Goal: Task Accomplishment & Management: Use online tool/utility

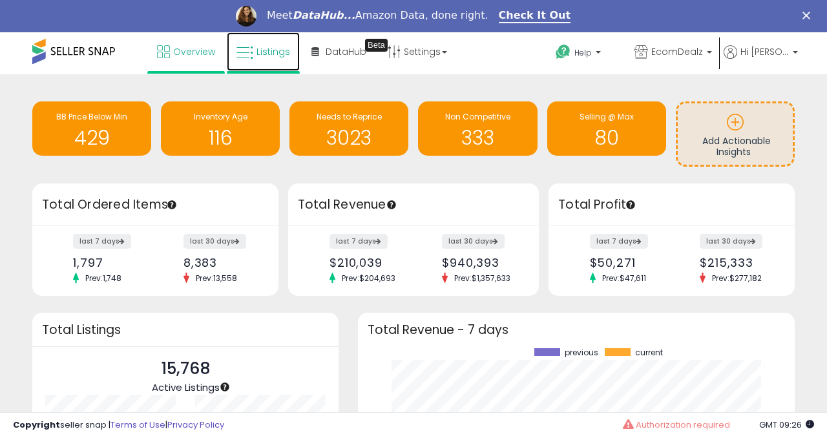
click at [252, 59] on icon at bounding box center [245, 53] width 17 height 17
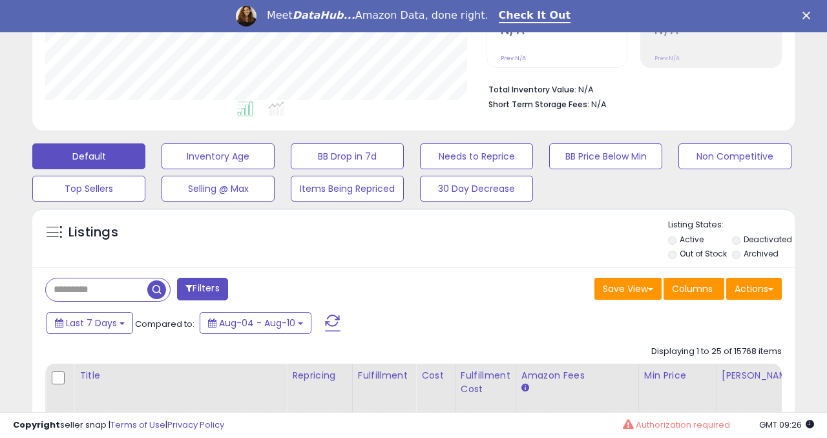
scroll to position [343, 0]
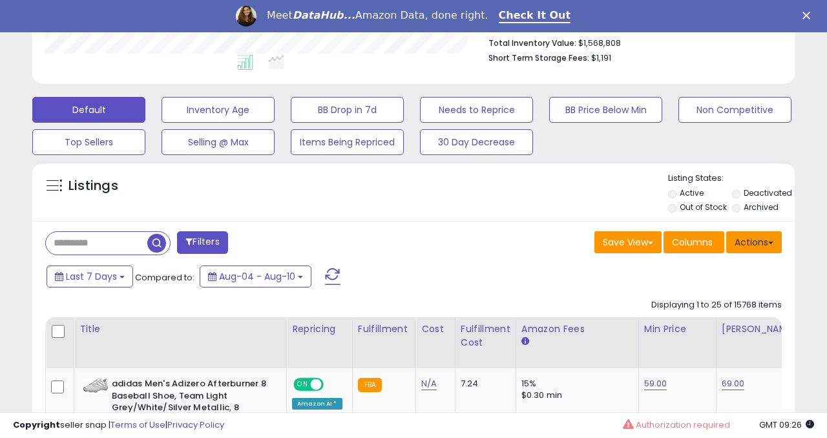
click at [763, 240] on button "Actions" at bounding box center [754, 242] width 56 height 22
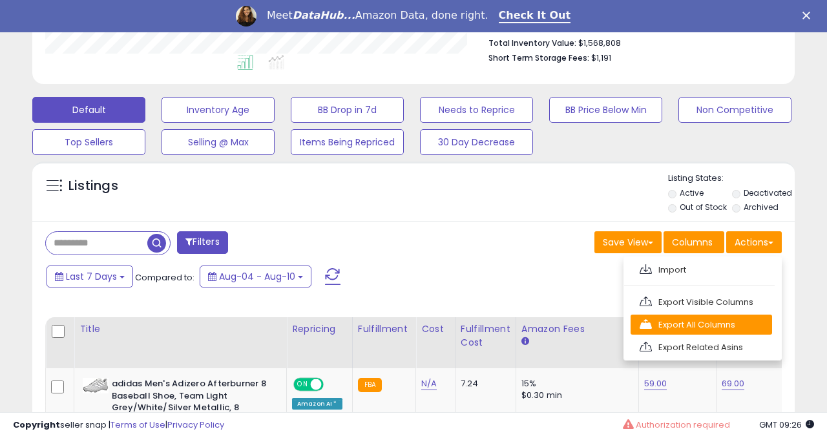
click at [655, 330] on link "Export All Columns" at bounding box center [702, 325] width 142 height 20
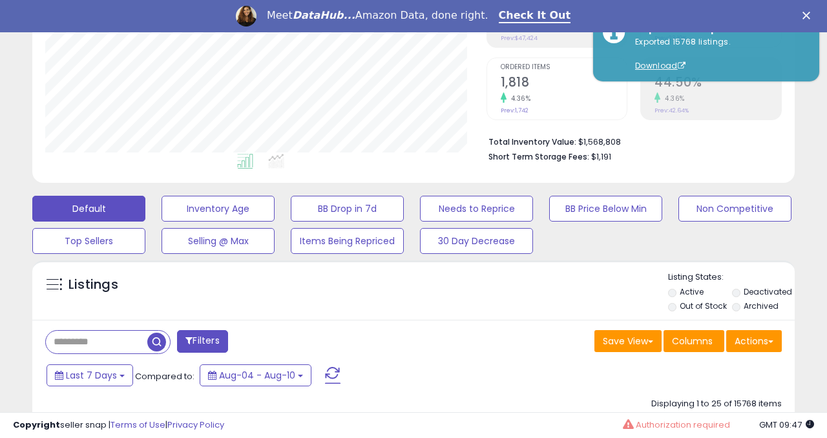
scroll to position [330, 0]
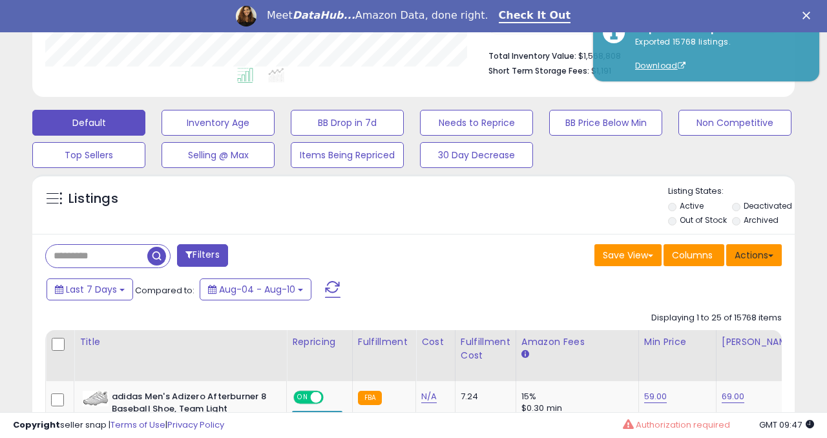
click at [752, 255] on button "Actions" at bounding box center [754, 255] width 56 height 22
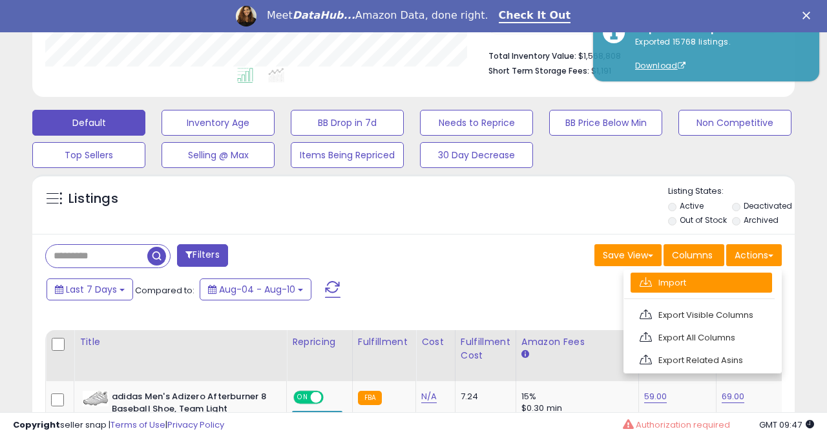
click at [694, 277] on link "Import" at bounding box center [702, 283] width 142 height 20
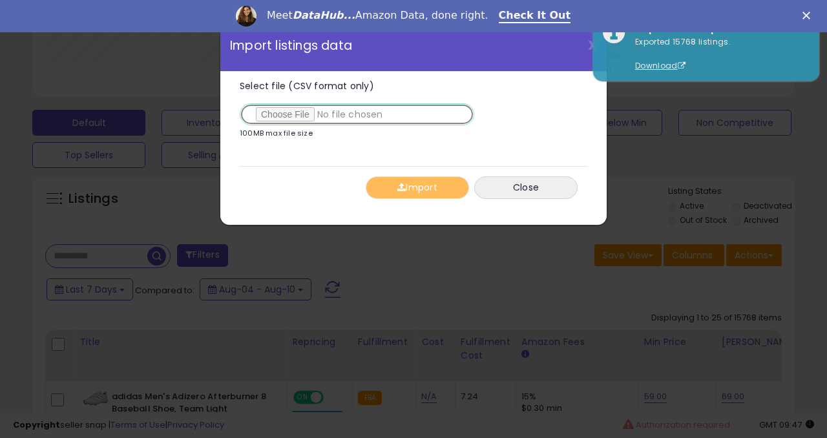
click at [288, 119] on input "Select file (CSV format only)" at bounding box center [357, 114] width 235 height 22
type input "**********"
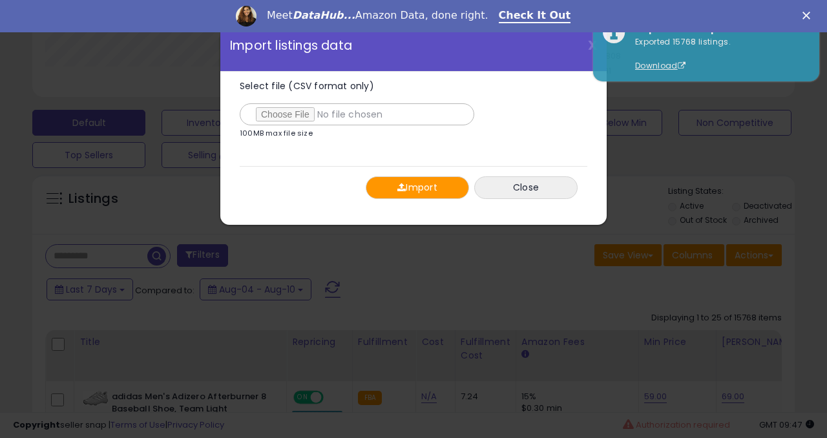
click at [434, 187] on button "Import" at bounding box center [417, 187] width 103 height 23
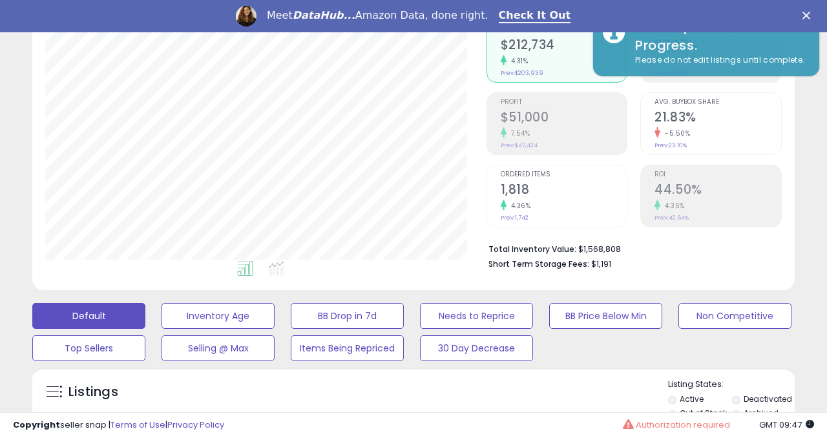
scroll to position [134, 0]
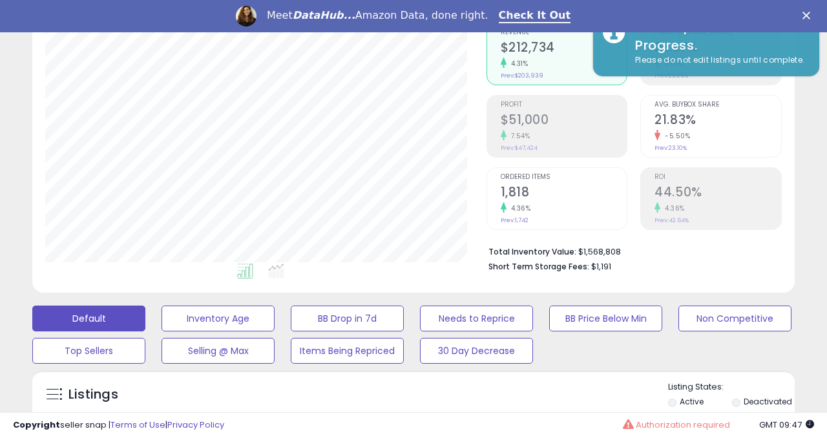
click at [805, 17] on polygon "Close" at bounding box center [807, 16] width 8 height 8
